Goal: Task Accomplishment & Management: Manage account settings

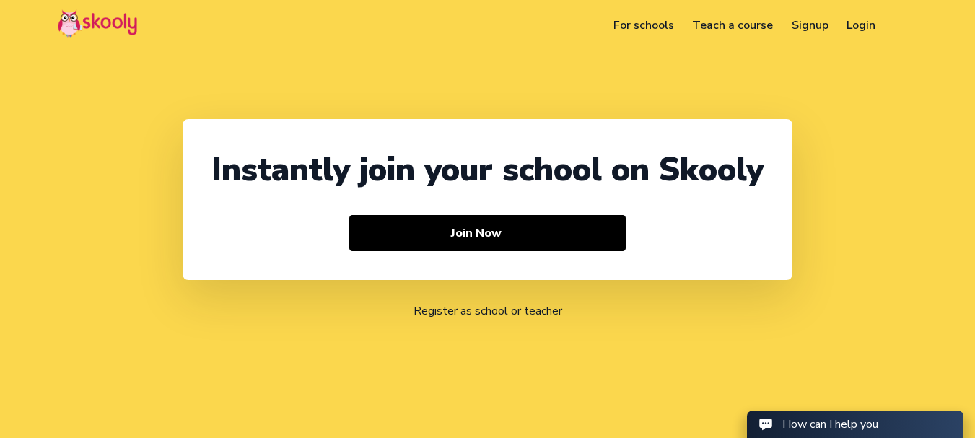
select select "91"
select select "[GEOGRAPHIC_DATA]"
select select "[GEOGRAPHIC_DATA]/[GEOGRAPHIC_DATA]"
click at [853, 19] on link "Login" at bounding box center [862, 25] width 48 height 23
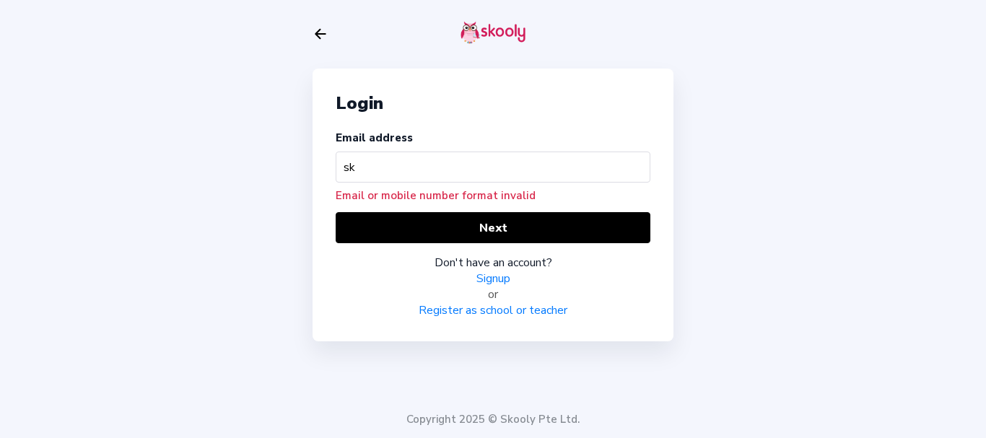
type input "s"
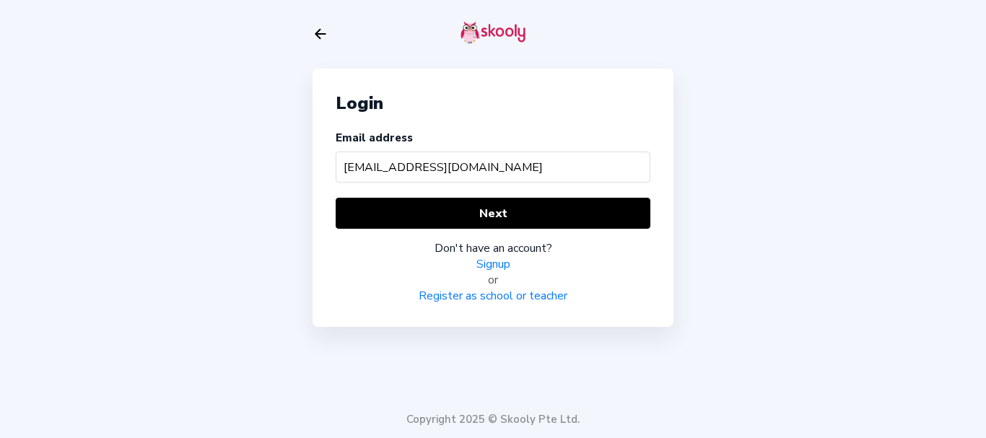
type input "[EMAIL_ADDRESS][DOMAIN_NAME]"
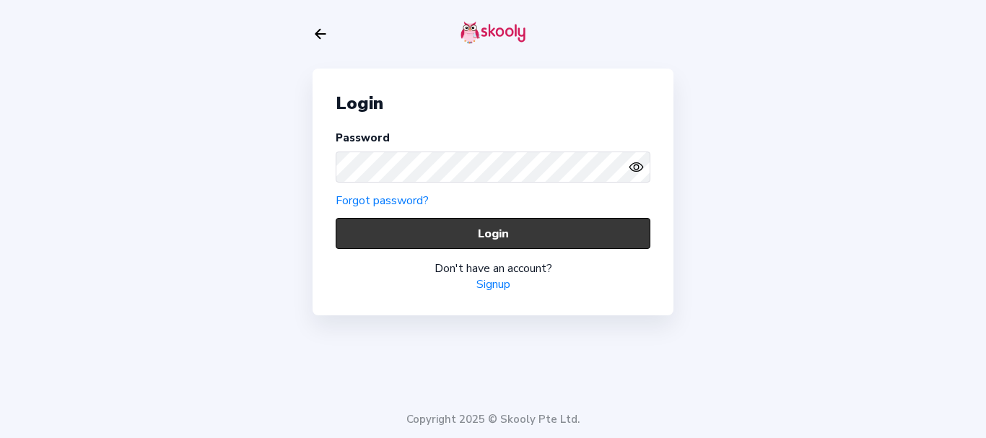
click at [451, 221] on button "Login" at bounding box center [493, 233] width 315 height 31
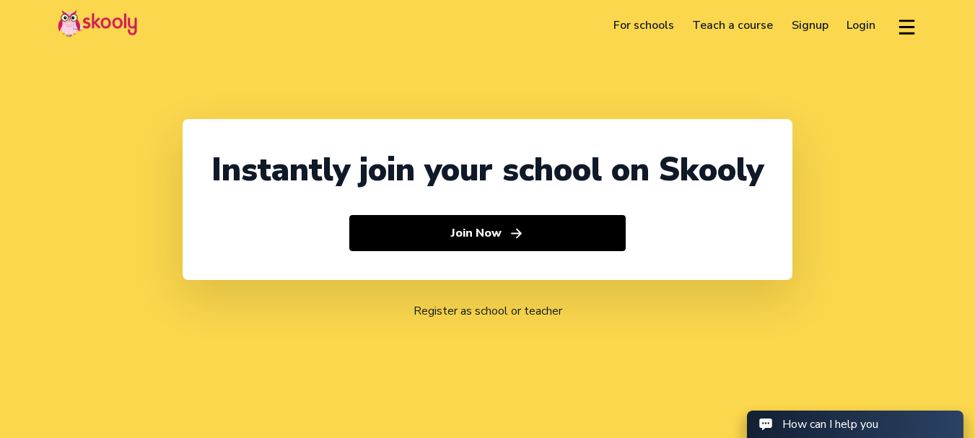
select select "91"
select select "[GEOGRAPHIC_DATA]"
select select "[GEOGRAPHIC_DATA]/[GEOGRAPHIC_DATA]"
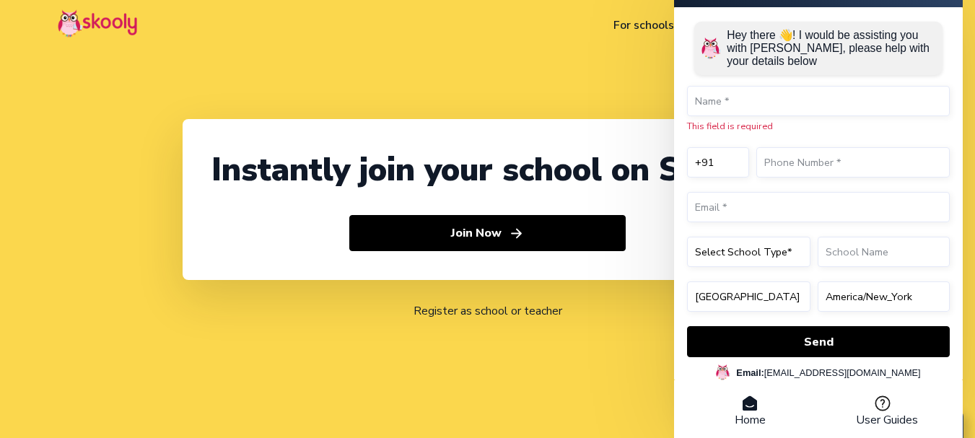
click at [146, 101] on div "Instantly join your school on Skooly Join Now Register as school or teacher" at bounding box center [487, 219] width 975 height 438
